Goal: Transaction & Acquisition: Book appointment/travel/reservation

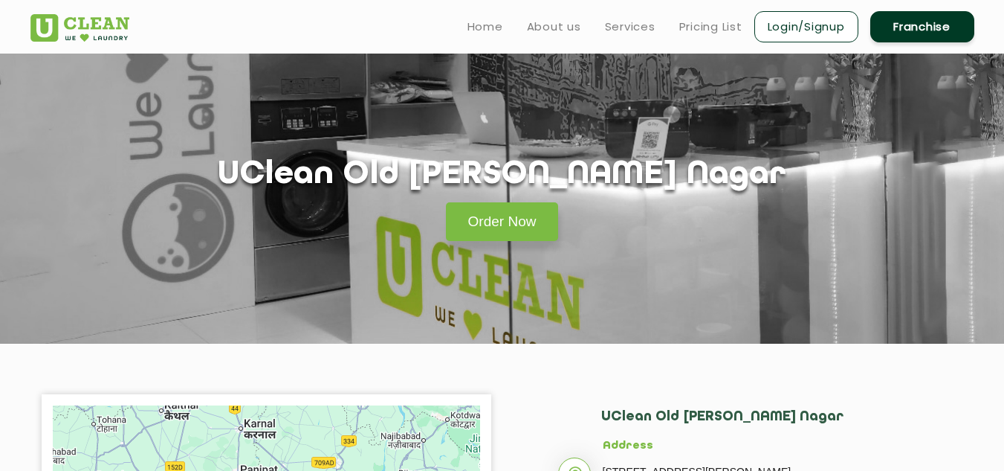
click at [780, 27] on link "Login/Signup" at bounding box center [807, 26] width 104 height 31
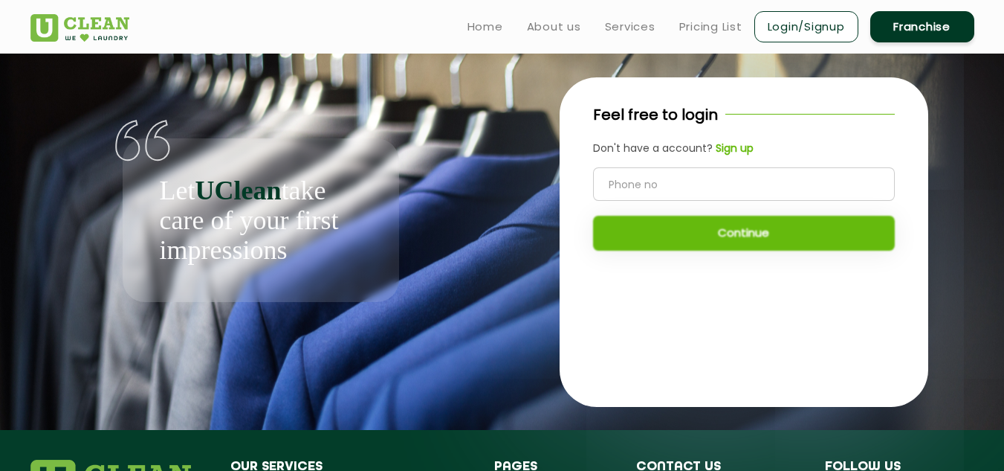
click at [676, 180] on input "tel" at bounding box center [744, 183] width 302 height 33
type input "7838256237"
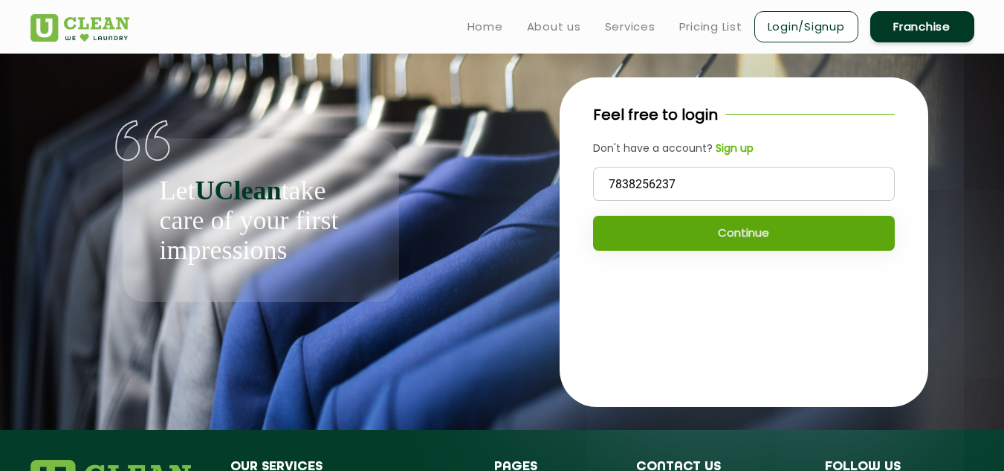
click at [700, 228] on button "Continue" at bounding box center [744, 233] width 302 height 35
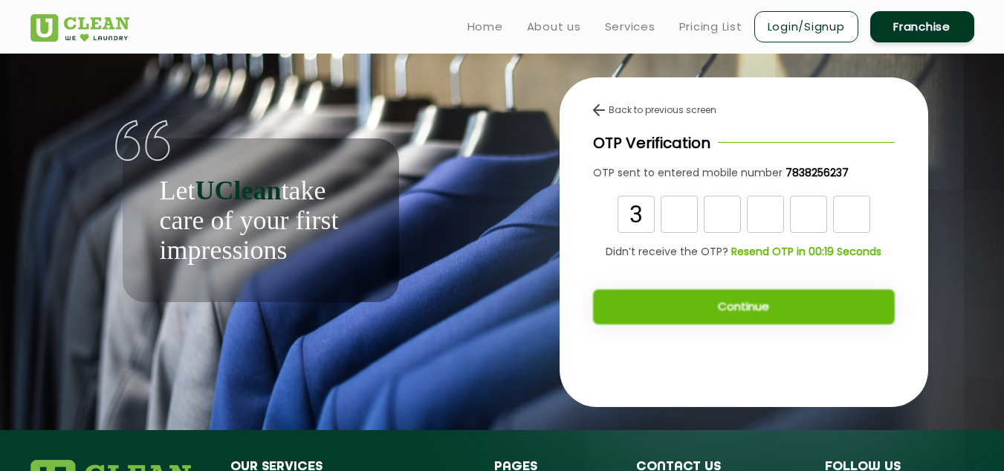
type input "3"
type input "0"
type input "3"
type input "9"
type input "8"
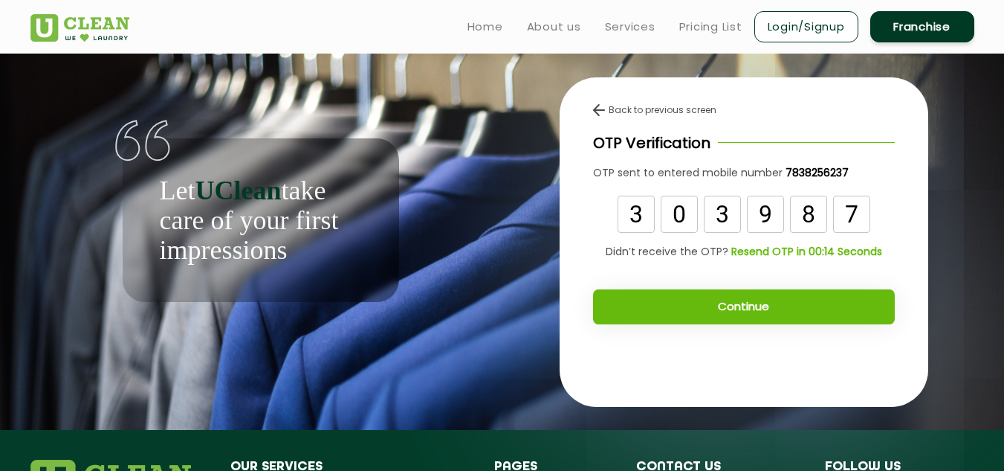
type input "7"
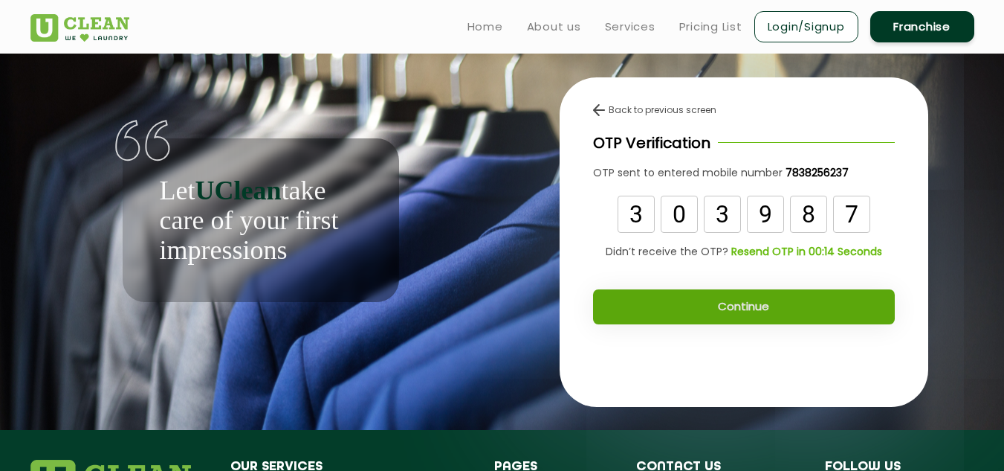
click at [710, 311] on button "Continue" at bounding box center [744, 306] width 302 height 35
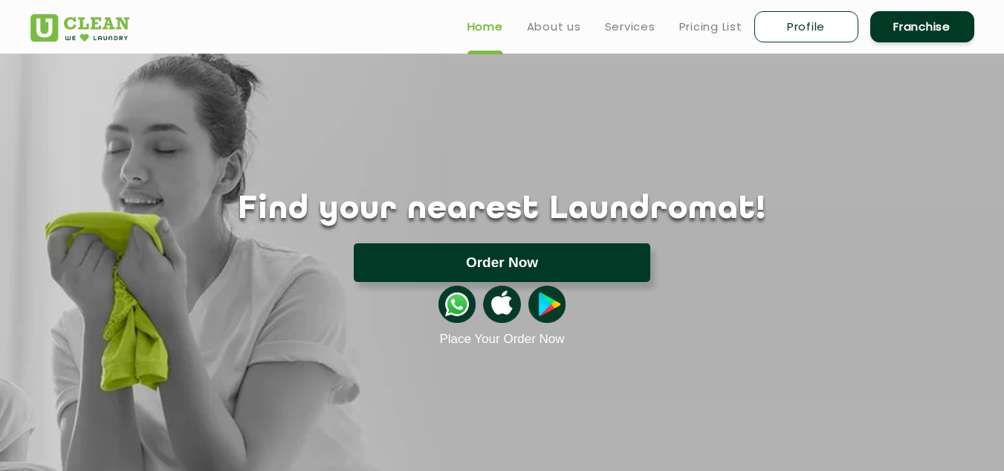
click at [502, 272] on button "Order Now" at bounding box center [502, 262] width 297 height 39
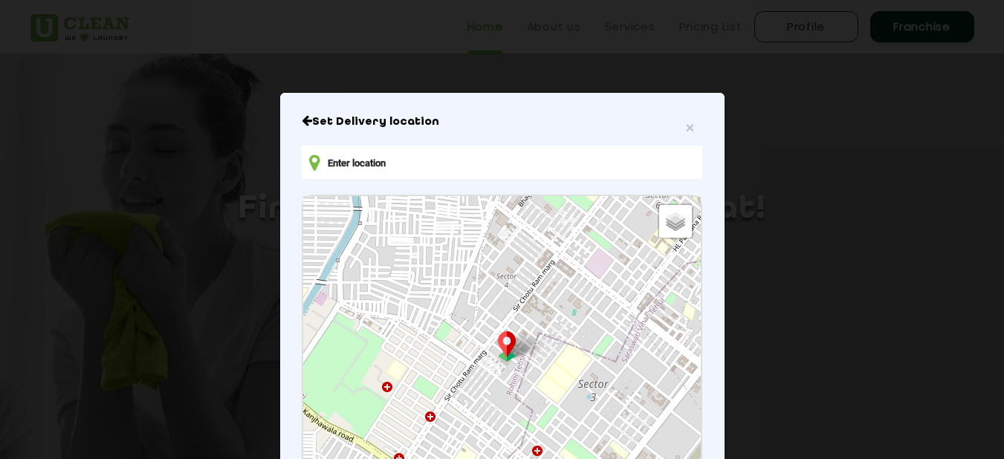
click at [414, 161] on input "text" at bounding box center [502, 162] width 400 height 33
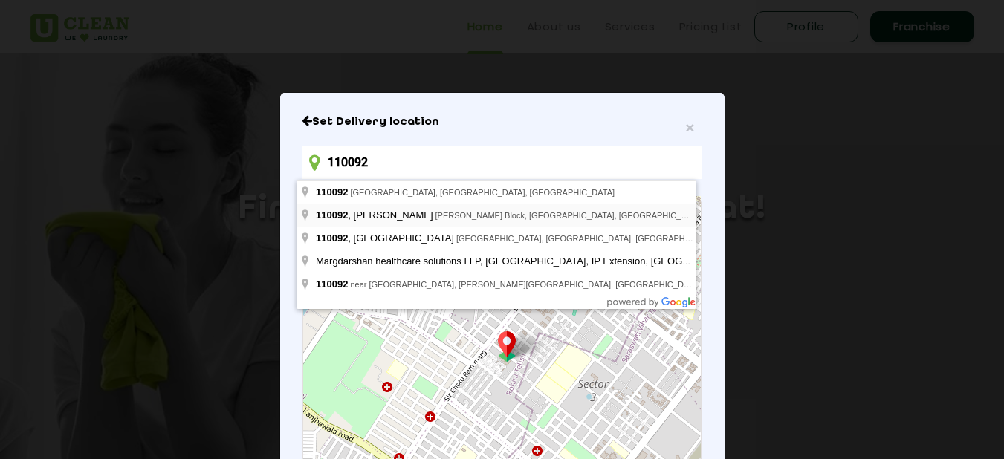
type input "[STREET_ADDRESS][PERSON_NAME][PERSON_NAME]"
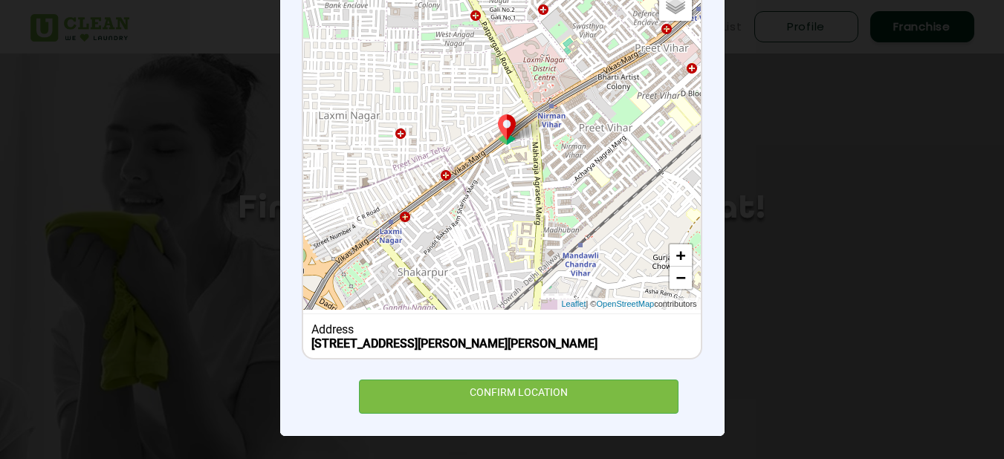
scroll to position [232, 0]
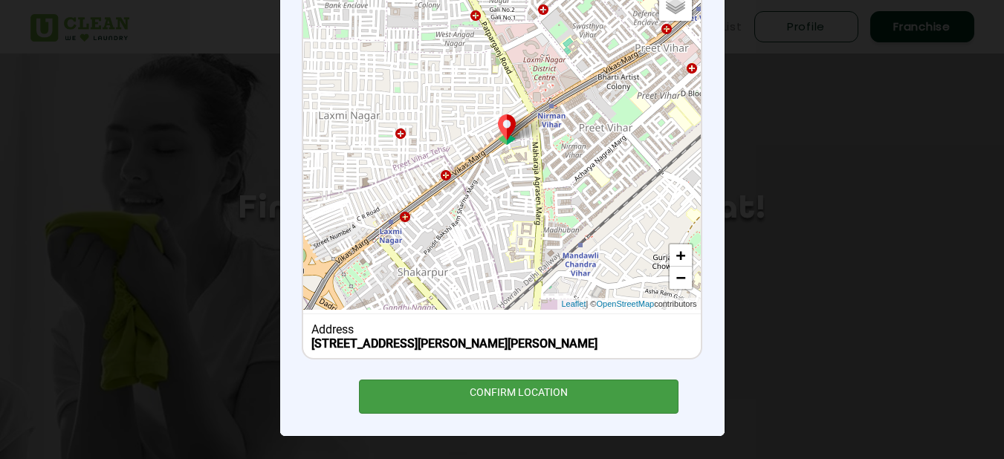
click at [478, 400] on div "CONFIRM LOCATION" at bounding box center [519, 396] width 320 height 33
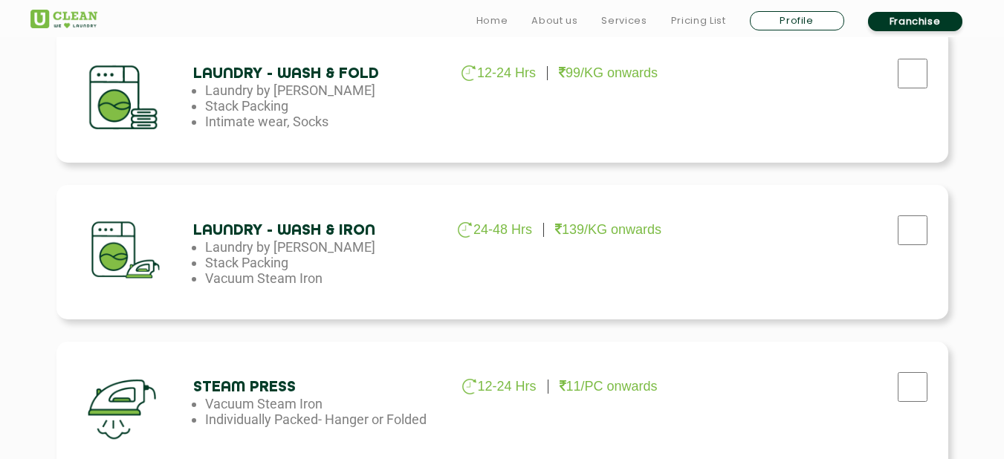
scroll to position [865, 0]
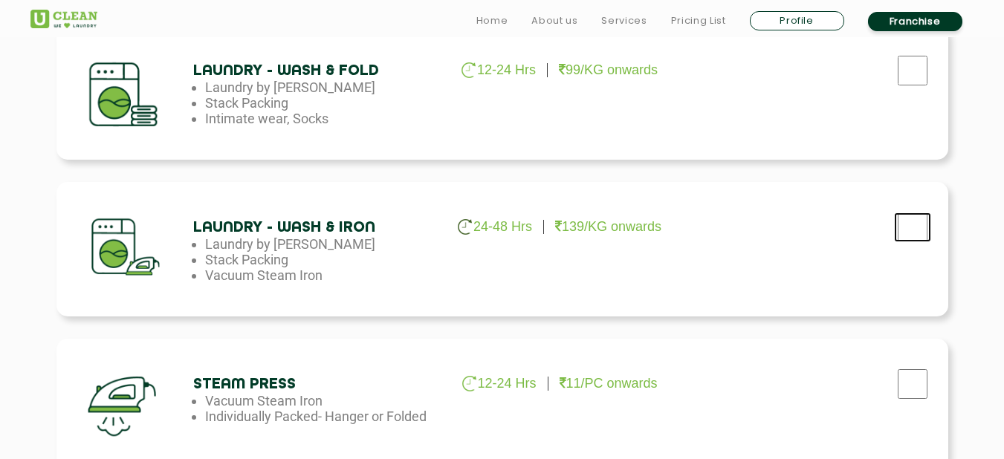
click at [912, 226] on input "checkbox" at bounding box center [912, 228] width 37 height 30
checkbox input "true"
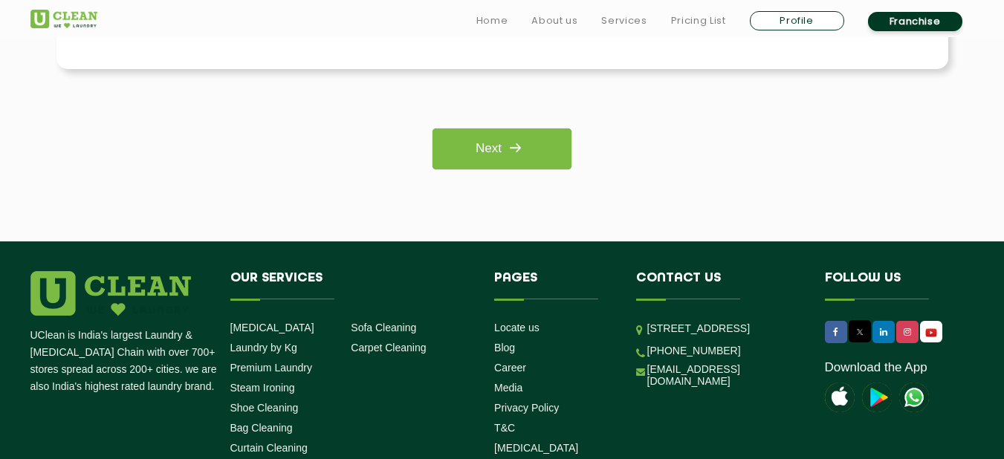
scroll to position [1289, 0]
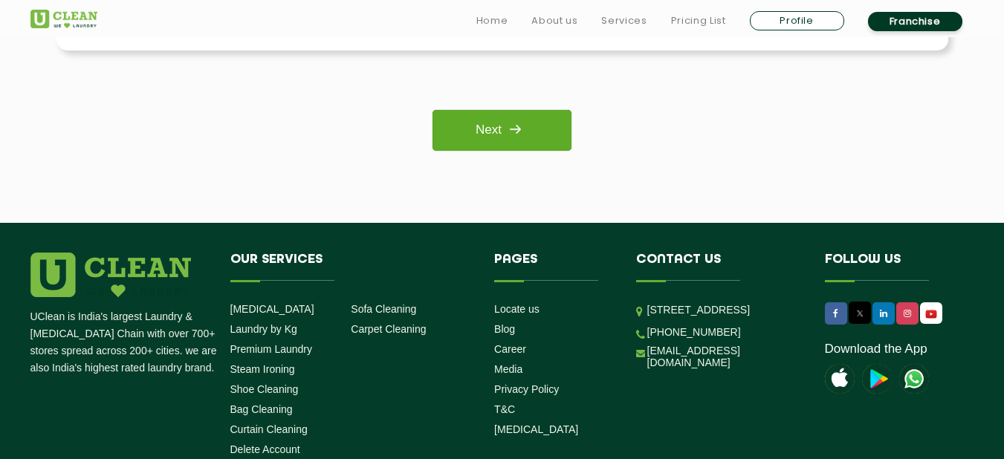
click at [546, 126] on link "Next" at bounding box center [502, 130] width 139 height 41
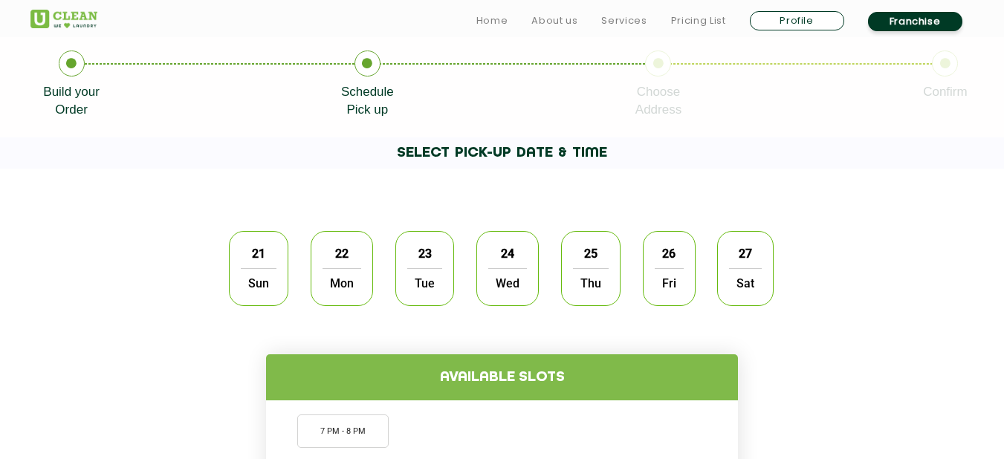
scroll to position [314, 0]
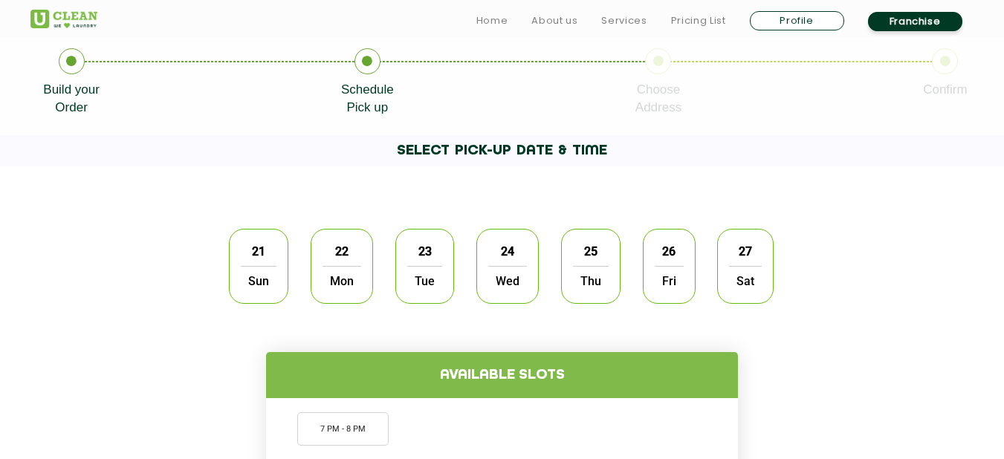
click at [264, 254] on span "21" at bounding box center [259, 251] width 28 height 29
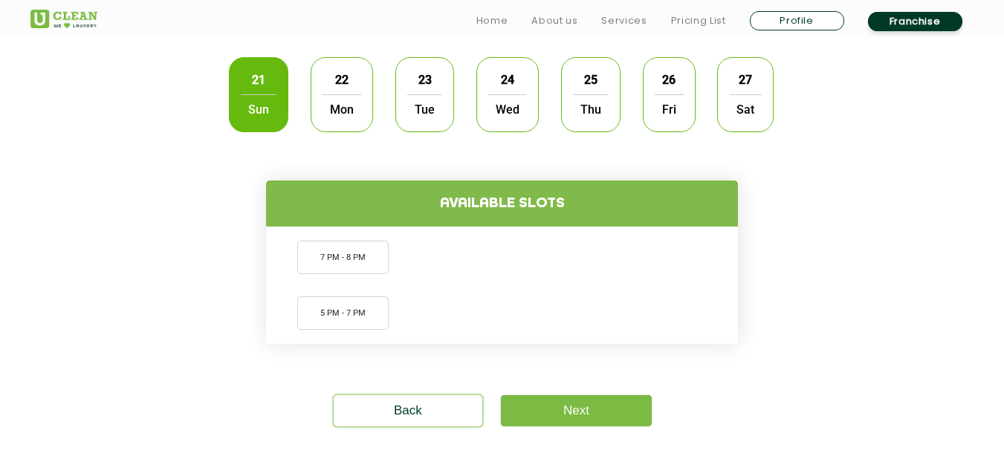
scroll to position [503, 0]
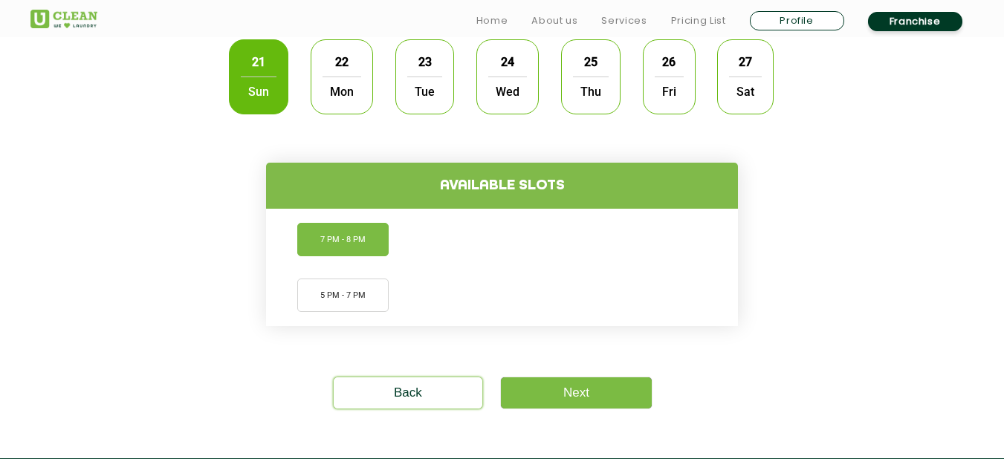
click at [332, 236] on li "7 PM - 8 PM" at bounding box center [342, 239] width 91 height 33
click at [571, 392] on link "Next" at bounding box center [576, 393] width 151 height 31
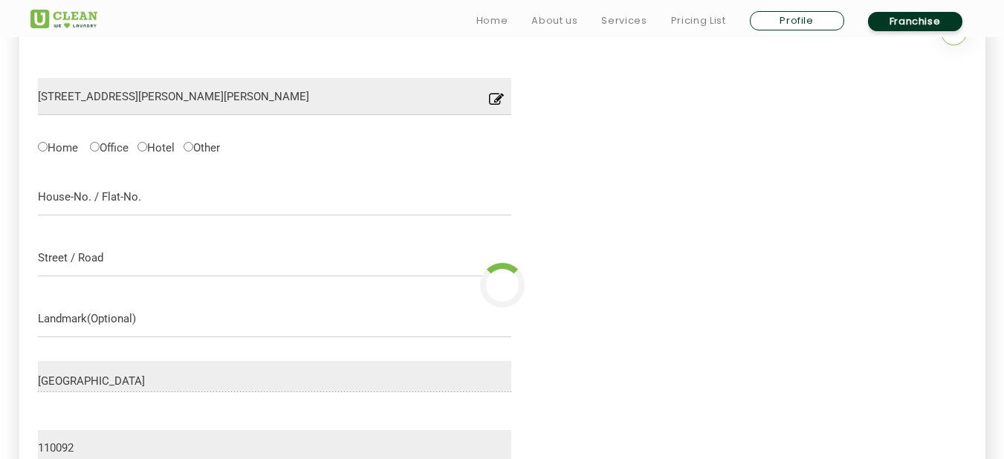
scroll to position [469, 0]
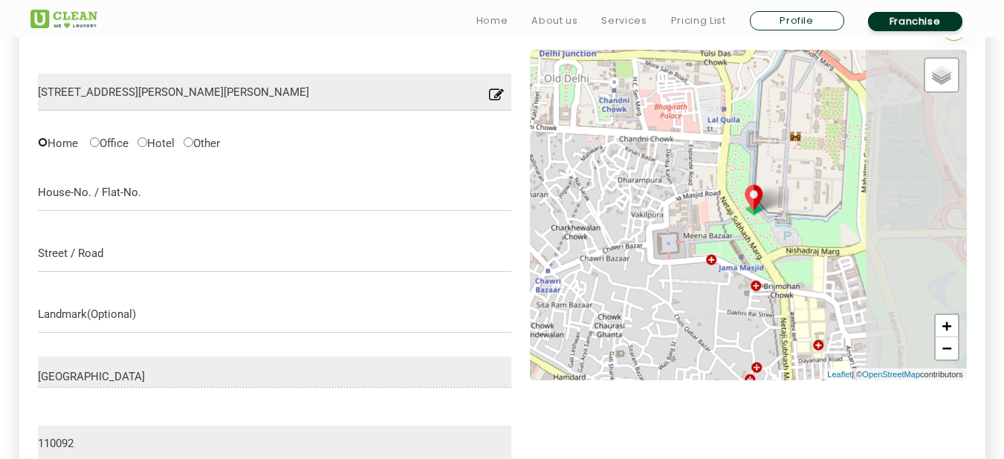
click at [45, 143] on input "Home" at bounding box center [43, 143] width 10 height 10
radio input "true"
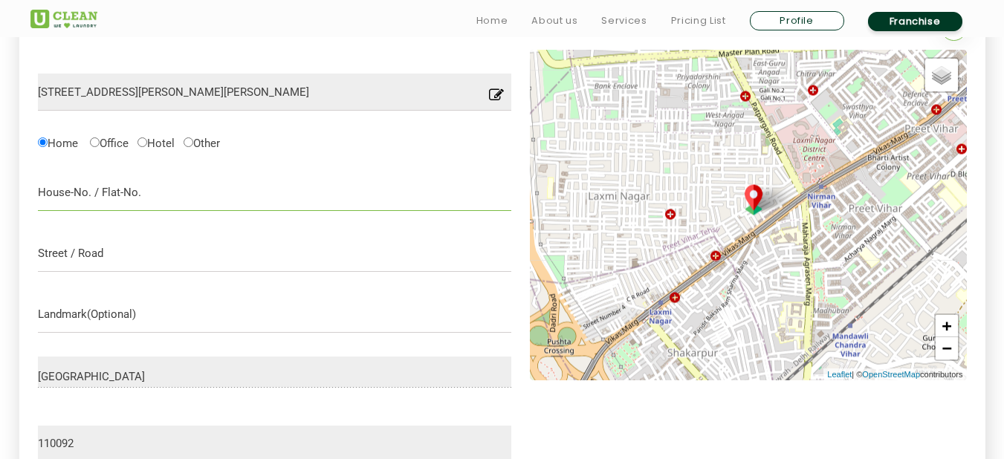
click at [91, 197] on input "text" at bounding box center [275, 192] width 474 height 37
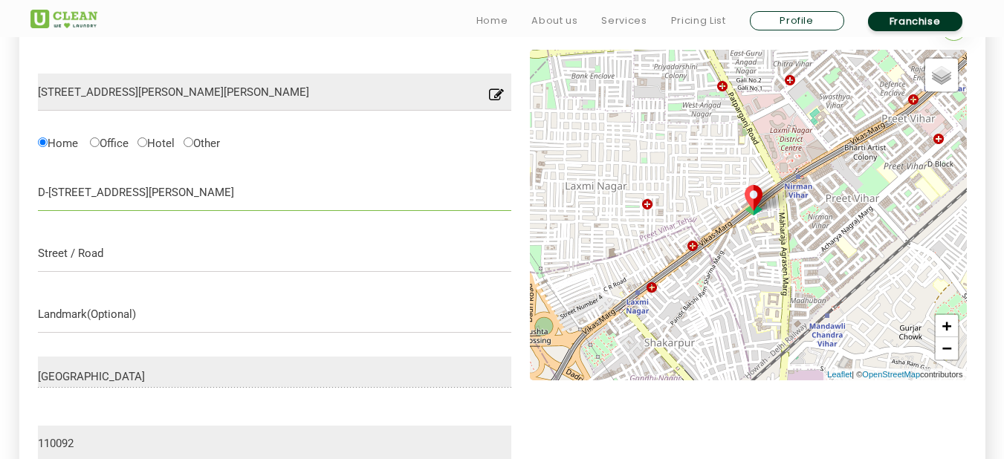
type input "D-80 Street No 4 Laxmi nagar"
click at [98, 257] on input "text" at bounding box center [275, 253] width 474 height 37
click at [67, 192] on input "D-80 Street No 4 Laxmi nagar" at bounding box center [275, 192] width 474 height 37
drag, startPoint x: 62, startPoint y: 190, endPoint x: 117, endPoint y: 189, distance: 55.0
click at [117, 189] on input "D-80 Street No 4 Laxmi nagar" at bounding box center [275, 192] width 474 height 37
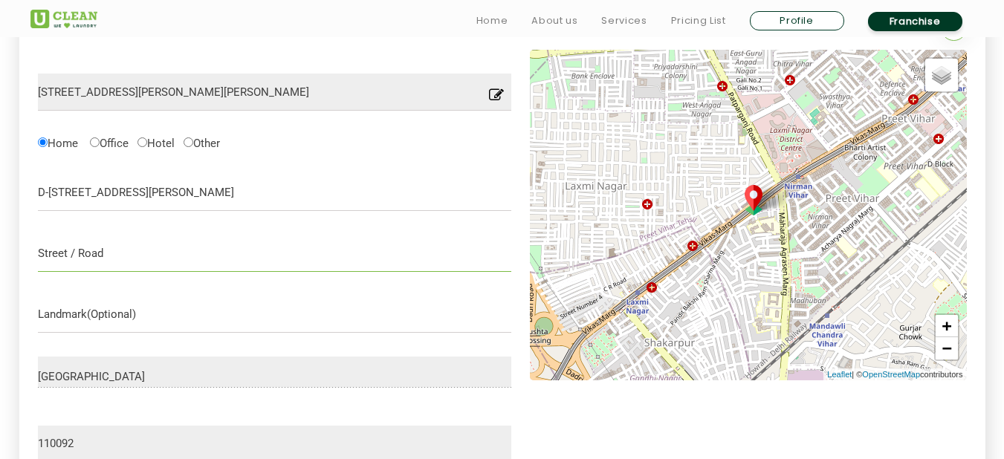
click at [120, 263] on input "text" at bounding box center [275, 253] width 474 height 37
paste input "Street No 4"
type input "Street No 4"
click at [120, 312] on input "text" at bounding box center [275, 314] width 474 height 37
type input "N"
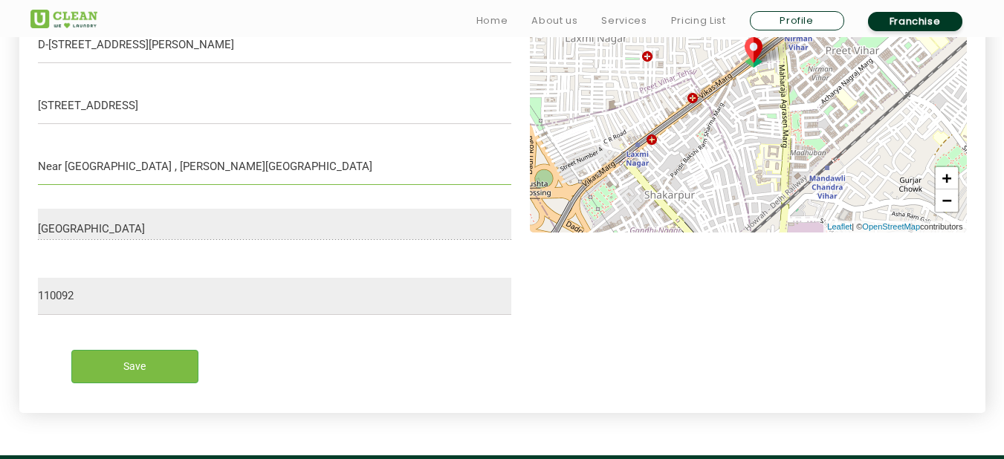
scroll to position [680, 0]
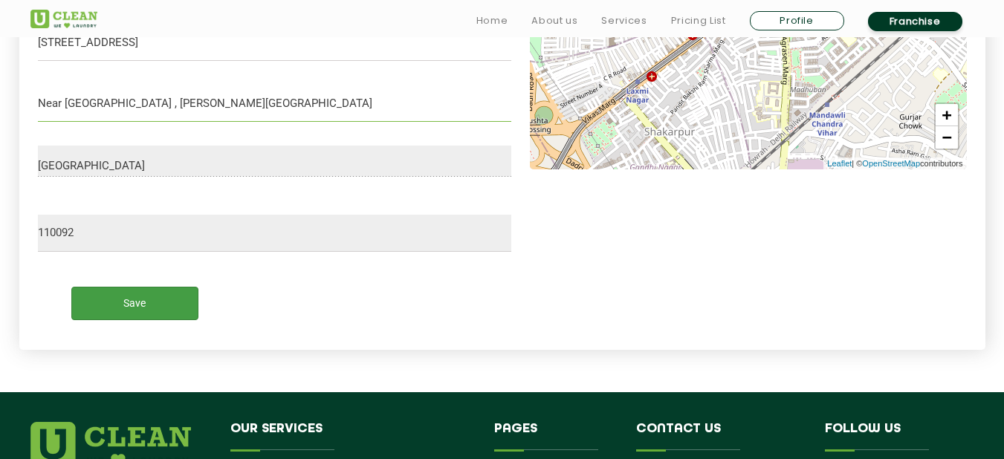
type input "Near boby tikki wala , laxmi nagar metro station"
click at [163, 317] on input "Save" at bounding box center [134, 303] width 127 height 33
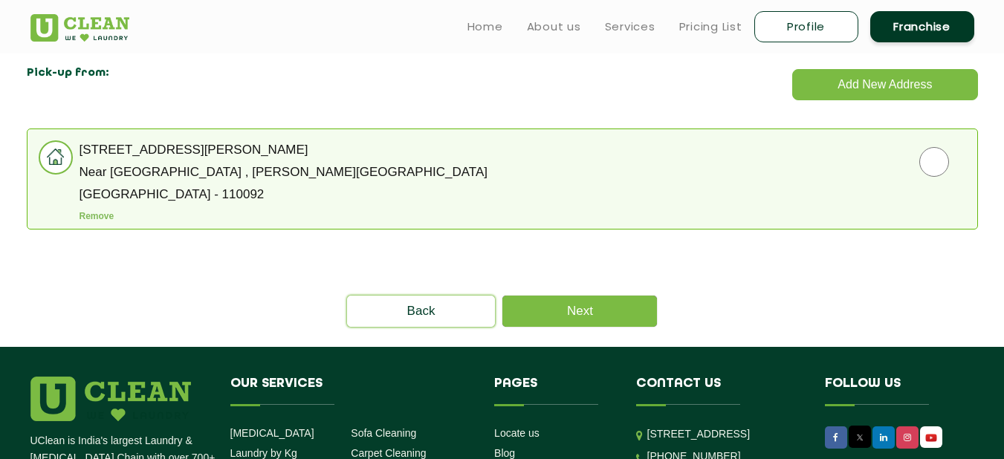
scroll to position [433, 0]
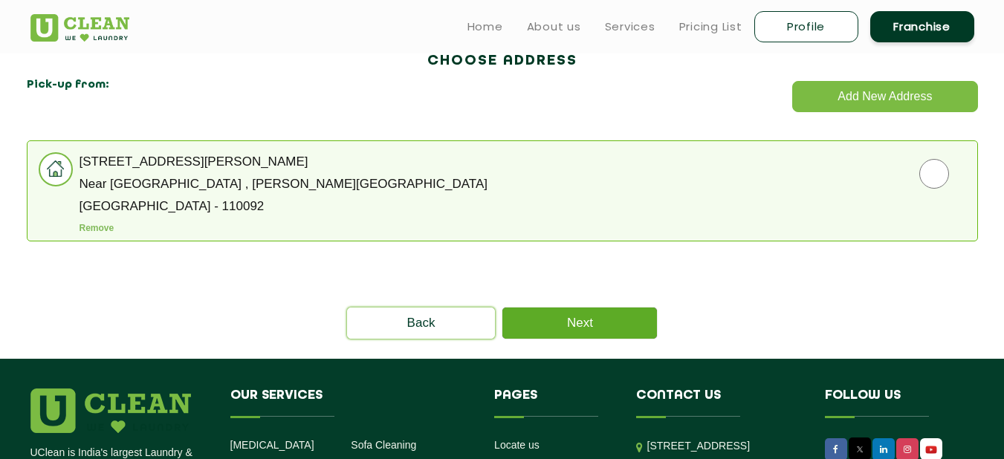
click at [604, 320] on link "Next" at bounding box center [580, 323] width 155 height 31
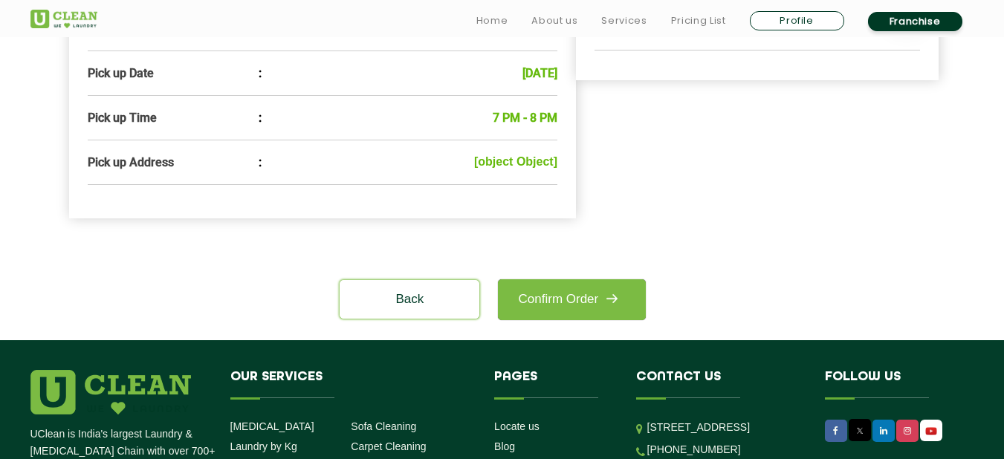
scroll to position [590, 0]
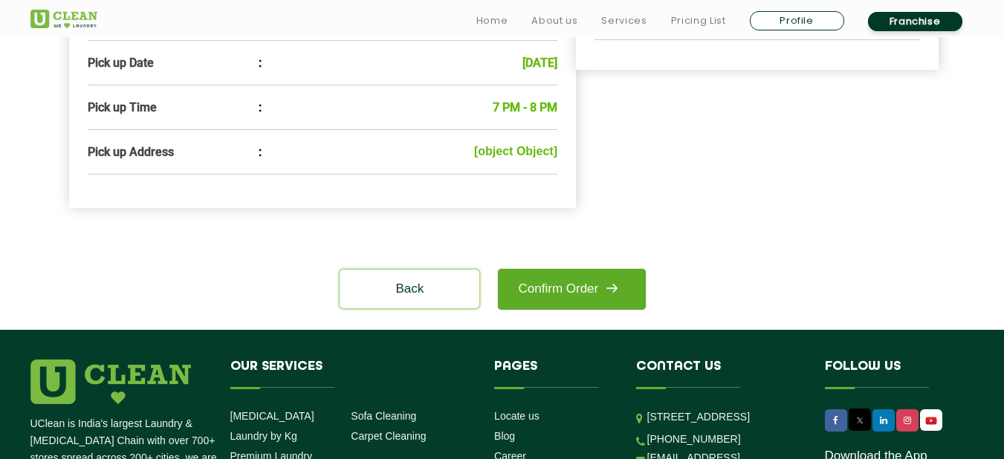
click at [569, 310] on link "Confirm Order" at bounding box center [571, 289] width 147 height 41
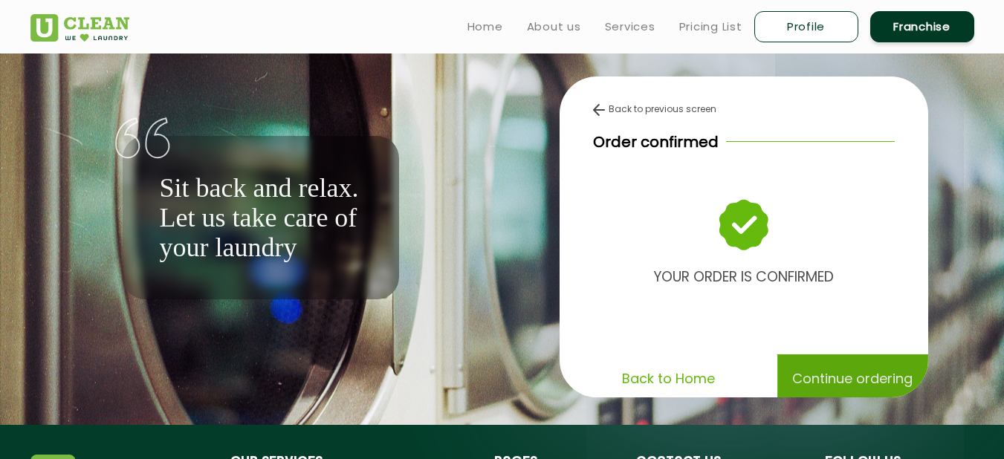
click at [834, 391] on p "Continue ordering" at bounding box center [853, 379] width 120 height 26
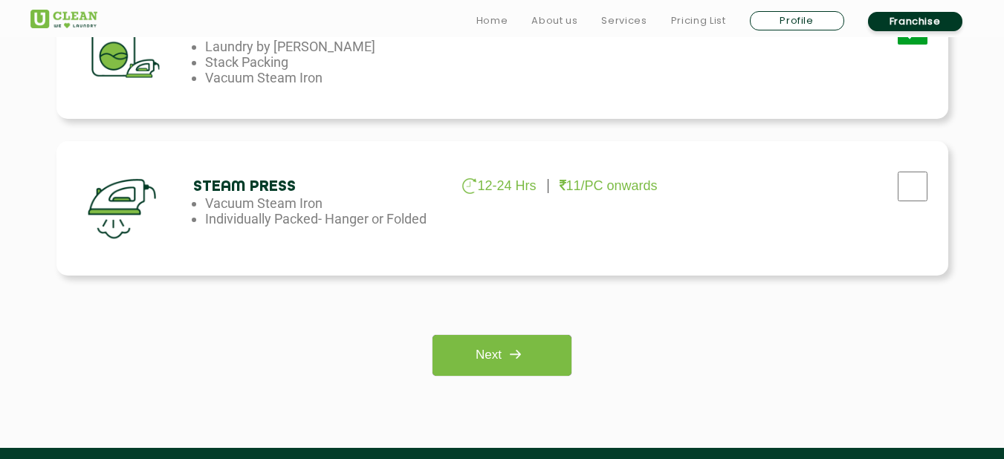
scroll to position [1117, 0]
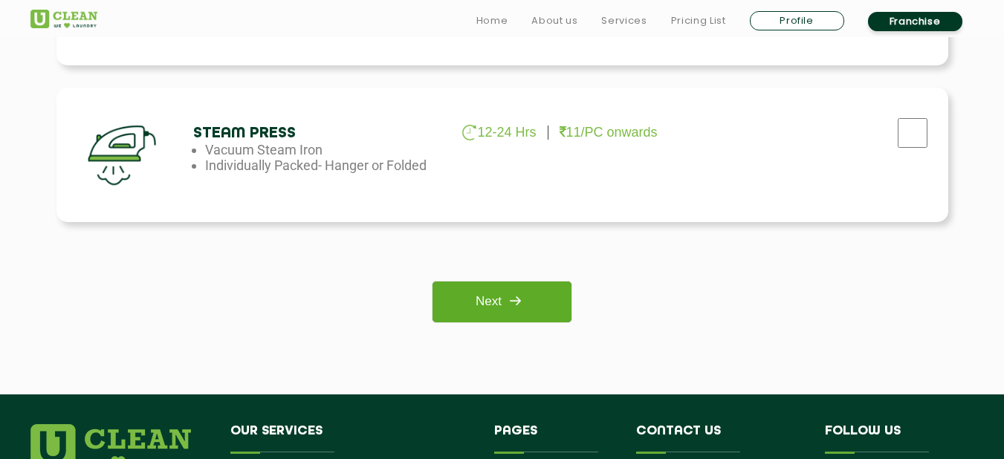
click at [517, 306] on img at bounding box center [515, 301] width 27 height 27
